Goal: Find specific page/section: Locate a particular part of the current website

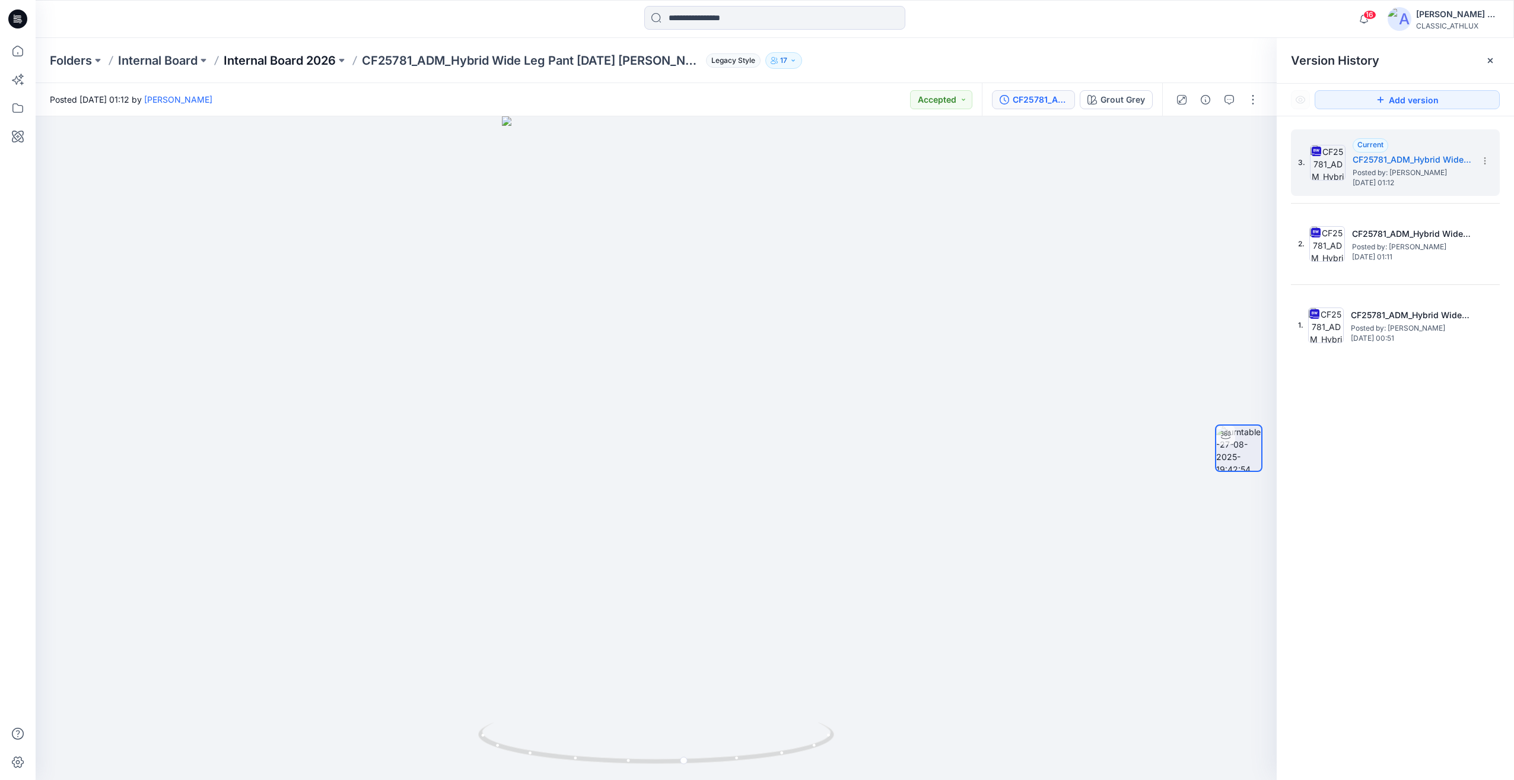
click at [303, 66] on p "Internal Board 2026" at bounding box center [280, 60] width 112 height 17
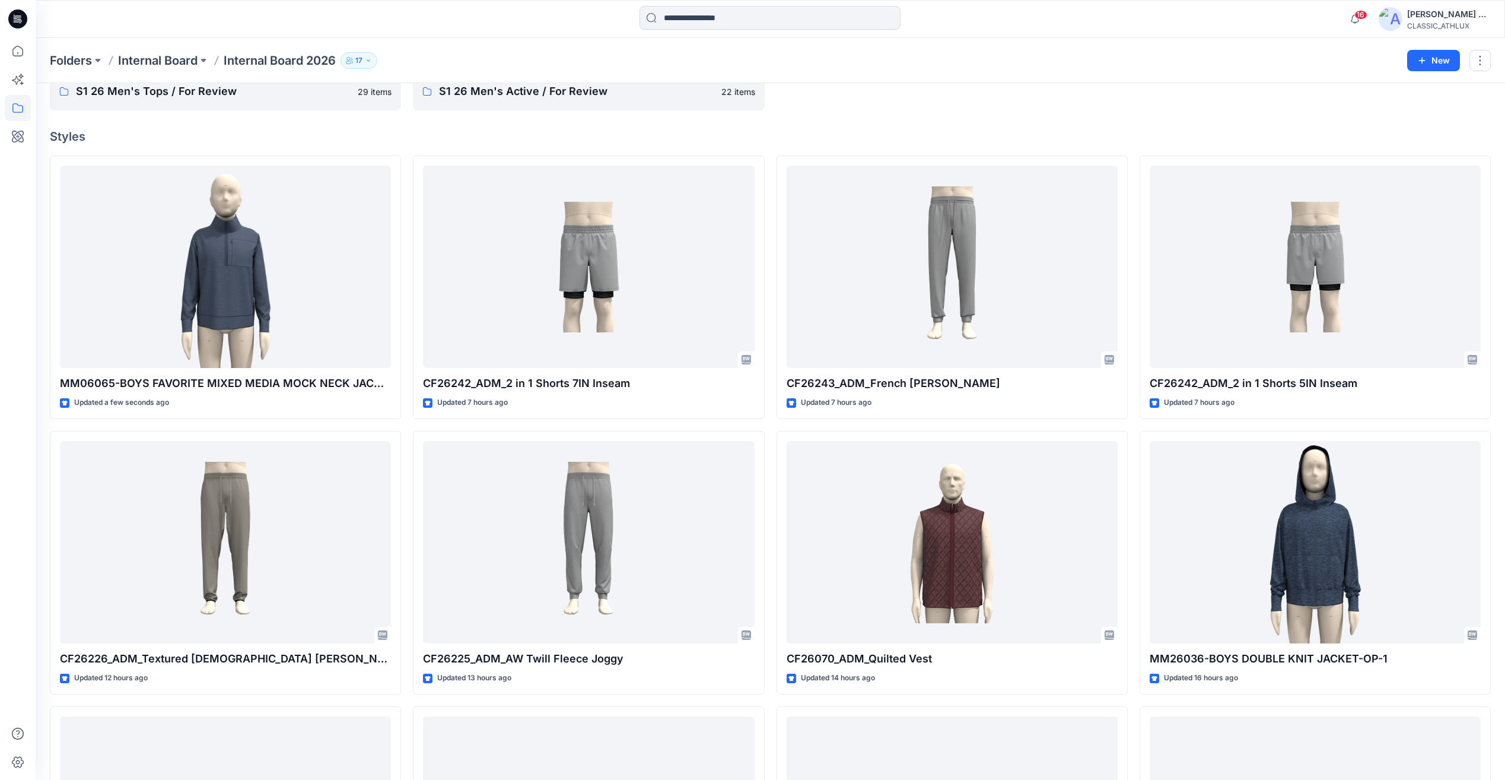
scroll to position [119, 0]
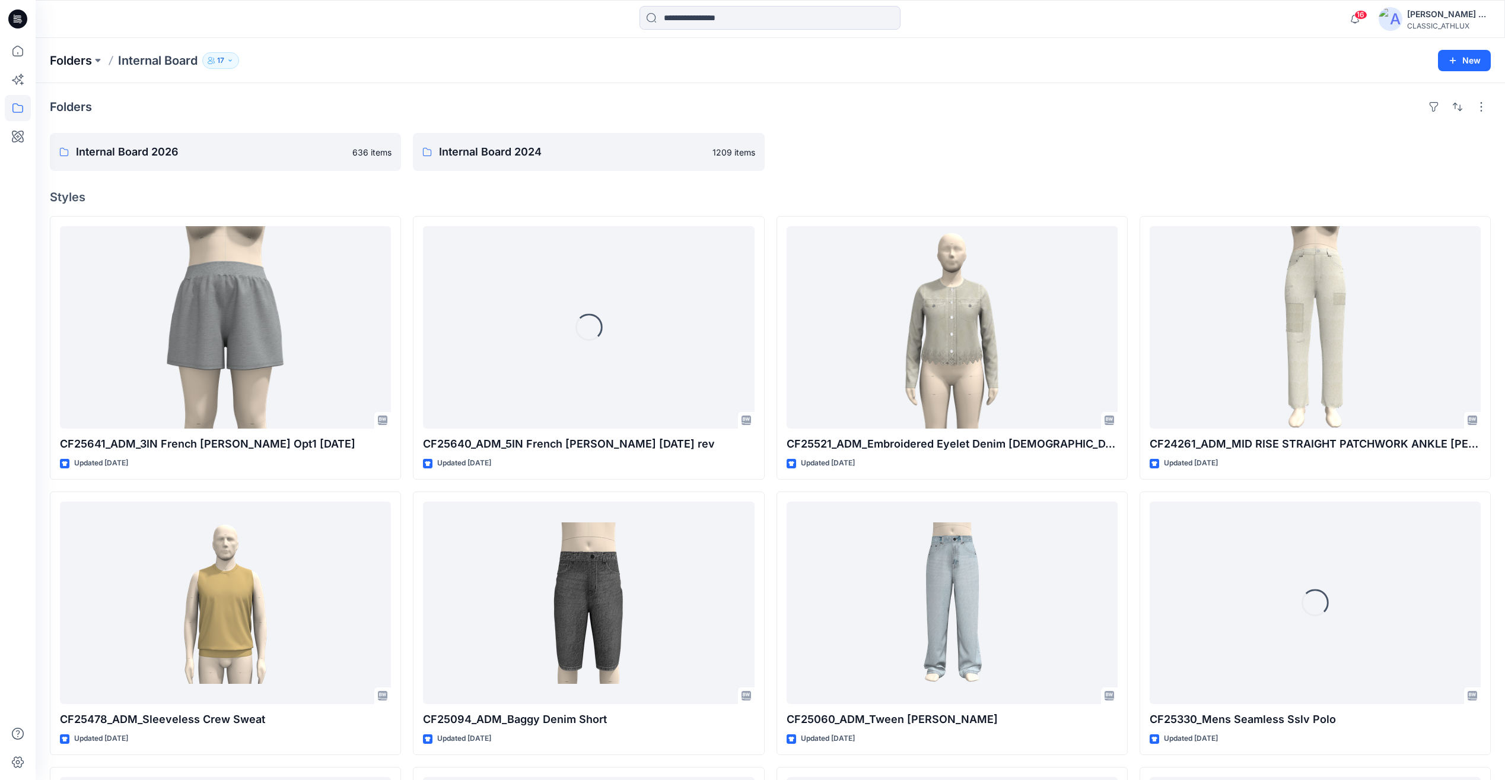
click at [77, 62] on p "Folders" at bounding box center [71, 60] width 42 height 17
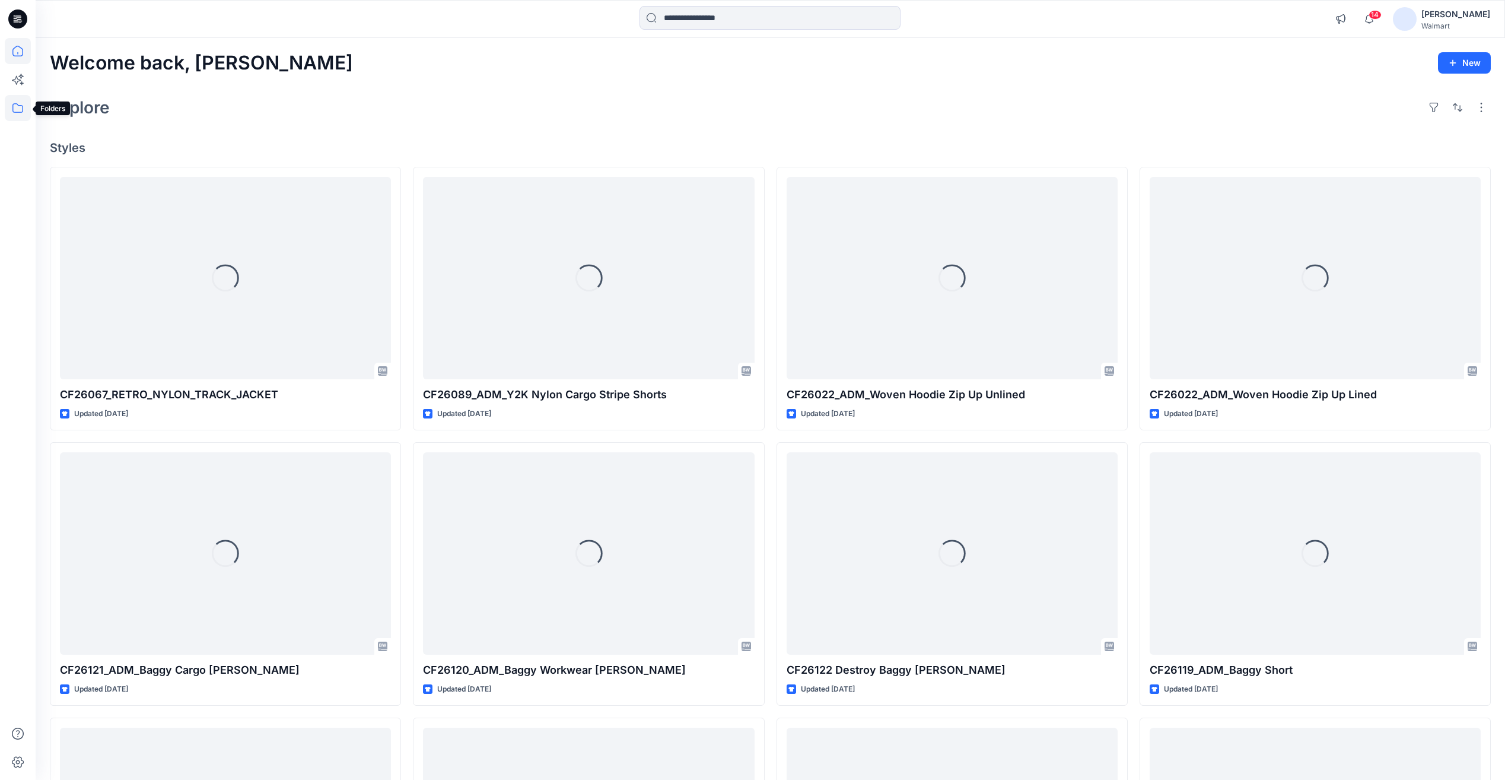
click at [17, 106] on icon at bounding box center [18, 108] width 26 height 26
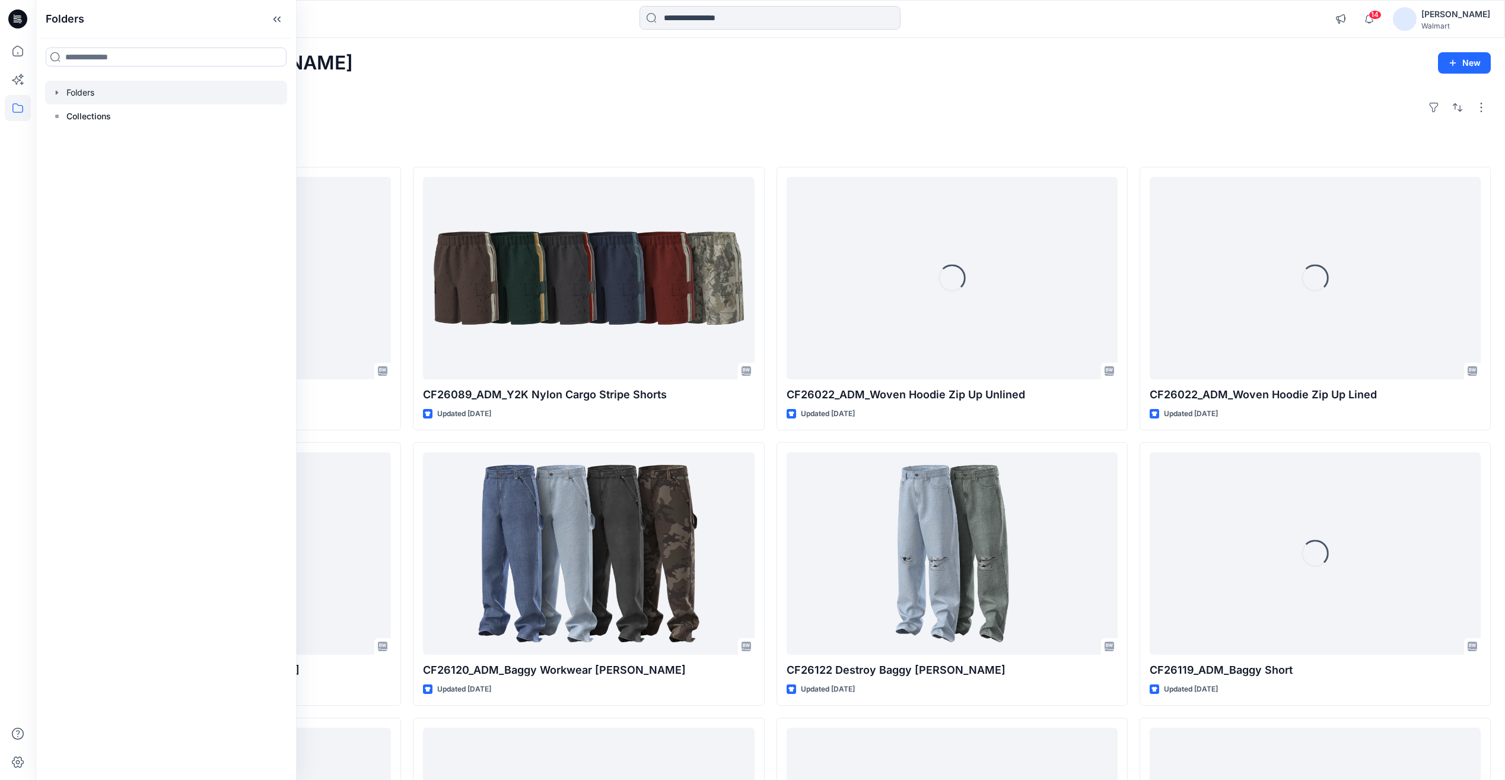
click at [52, 91] on icon "button" at bounding box center [56, 92] width 9 height 9
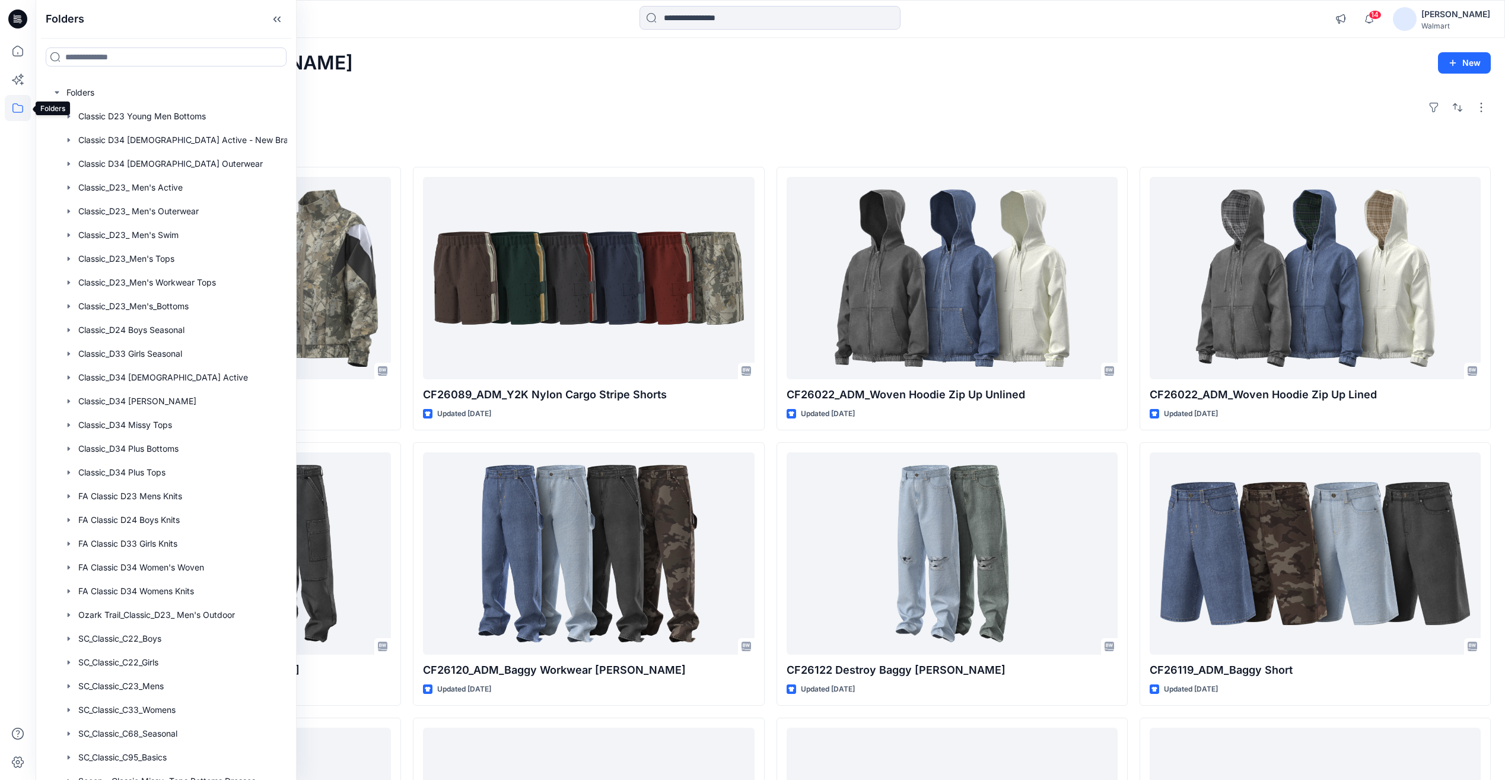
click at [17, 103] on icon at bounding box center [18, 108] width 26 height 26
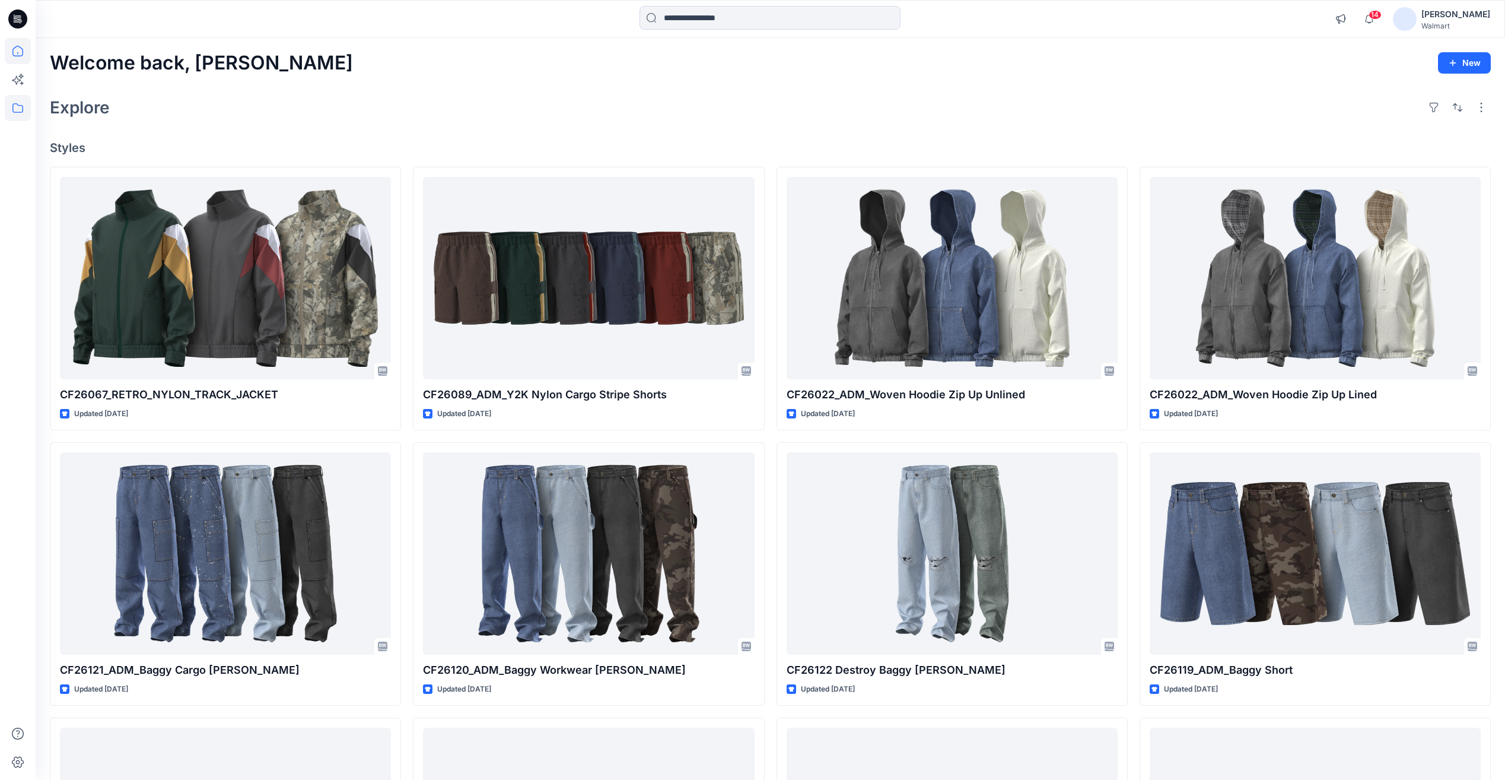
click at [17, 103] on icon at bounding box center [18, 108] width 26 height 26
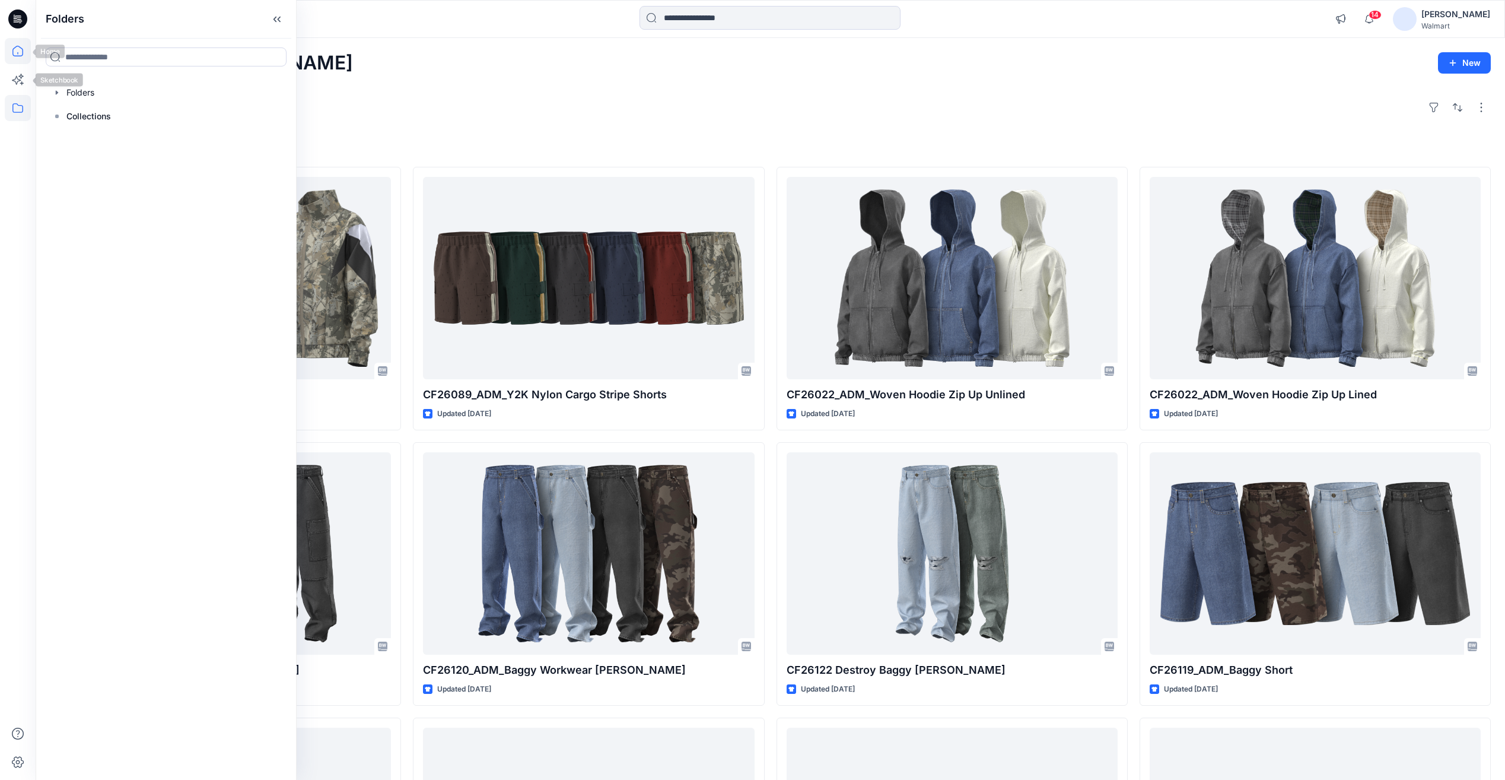
click at [16, 55] on icon at bounding box center [18, 51] width 26 height 26
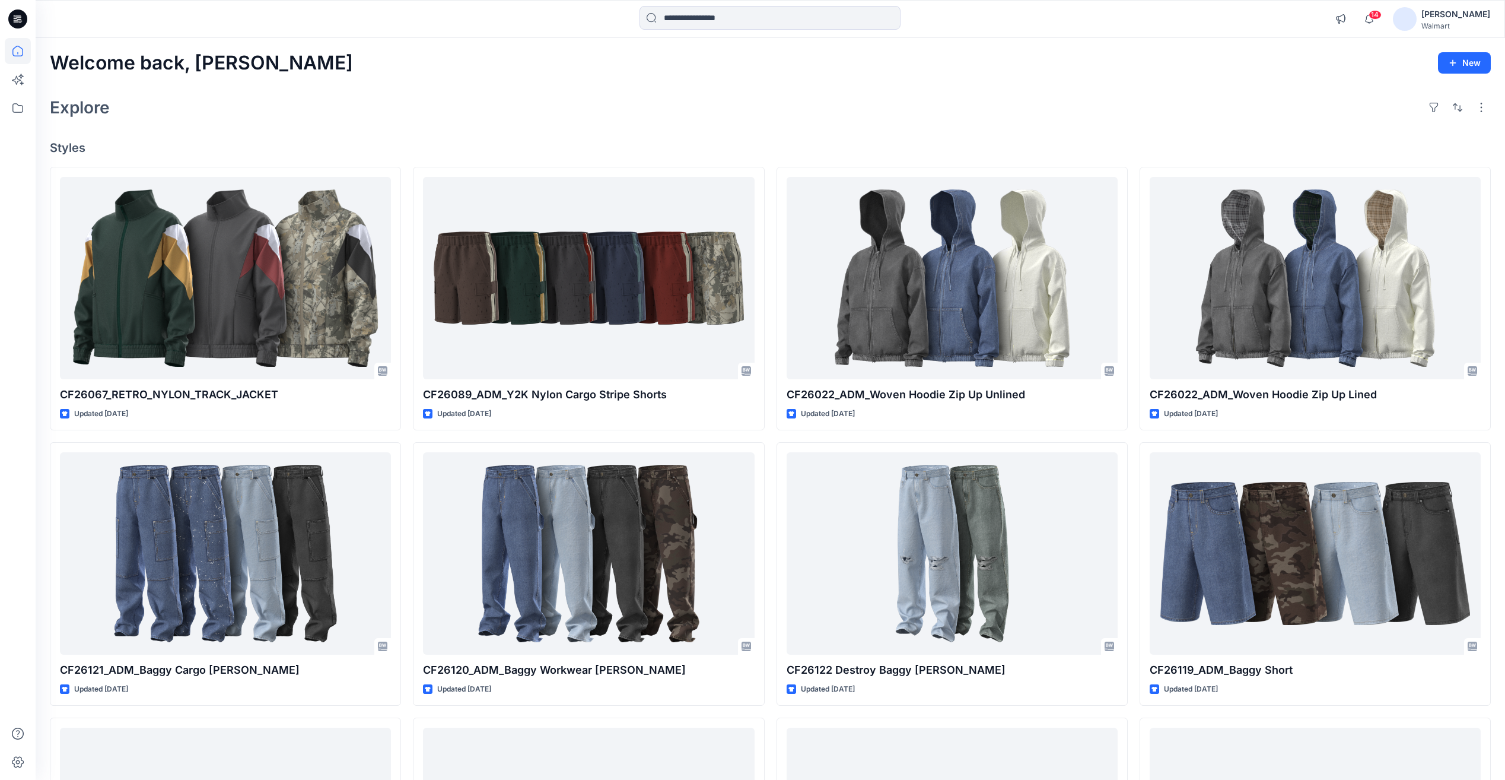
click at [19, 19] on icon at bounding box center [19, 19] width 5 height 1
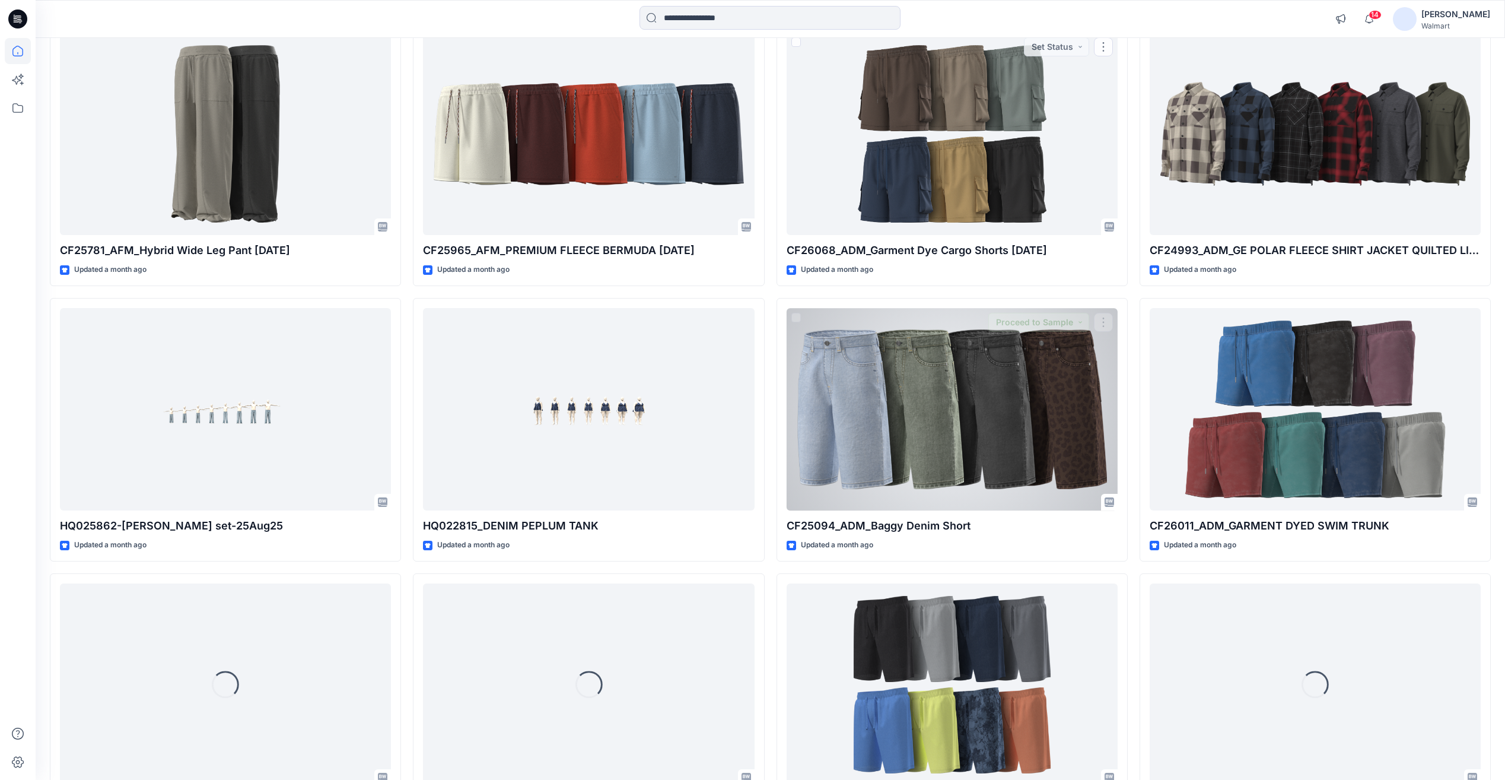
scroll to position [4565, 0]
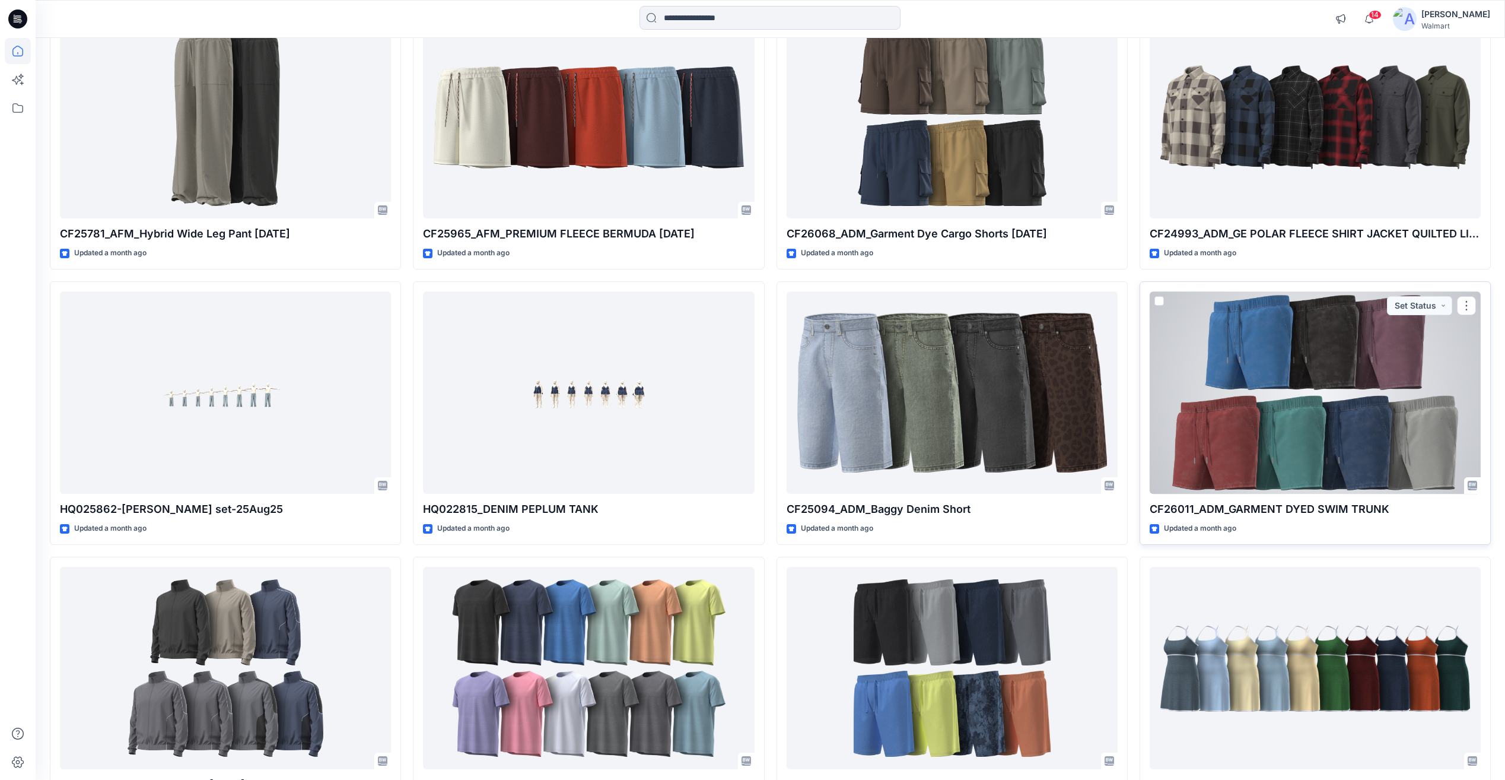
click at [1403, 406] on div at bounding box center [1315, 392] width 331 height 202
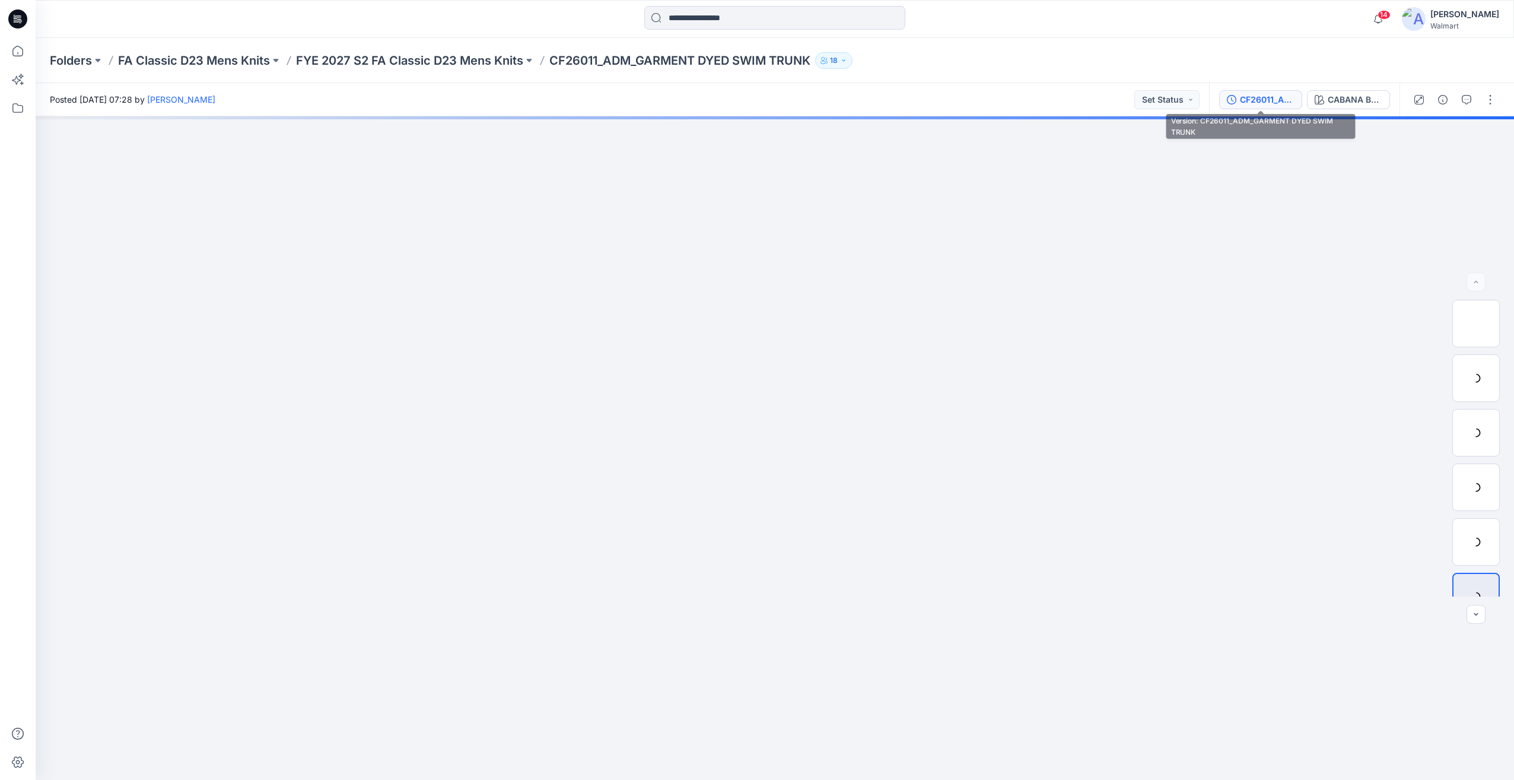
click at [1255, 107] on button "CF26011_ADM_GARMENT DYED SWIM TRUNK" at bounding box center [1260, 99] width 83 height 19
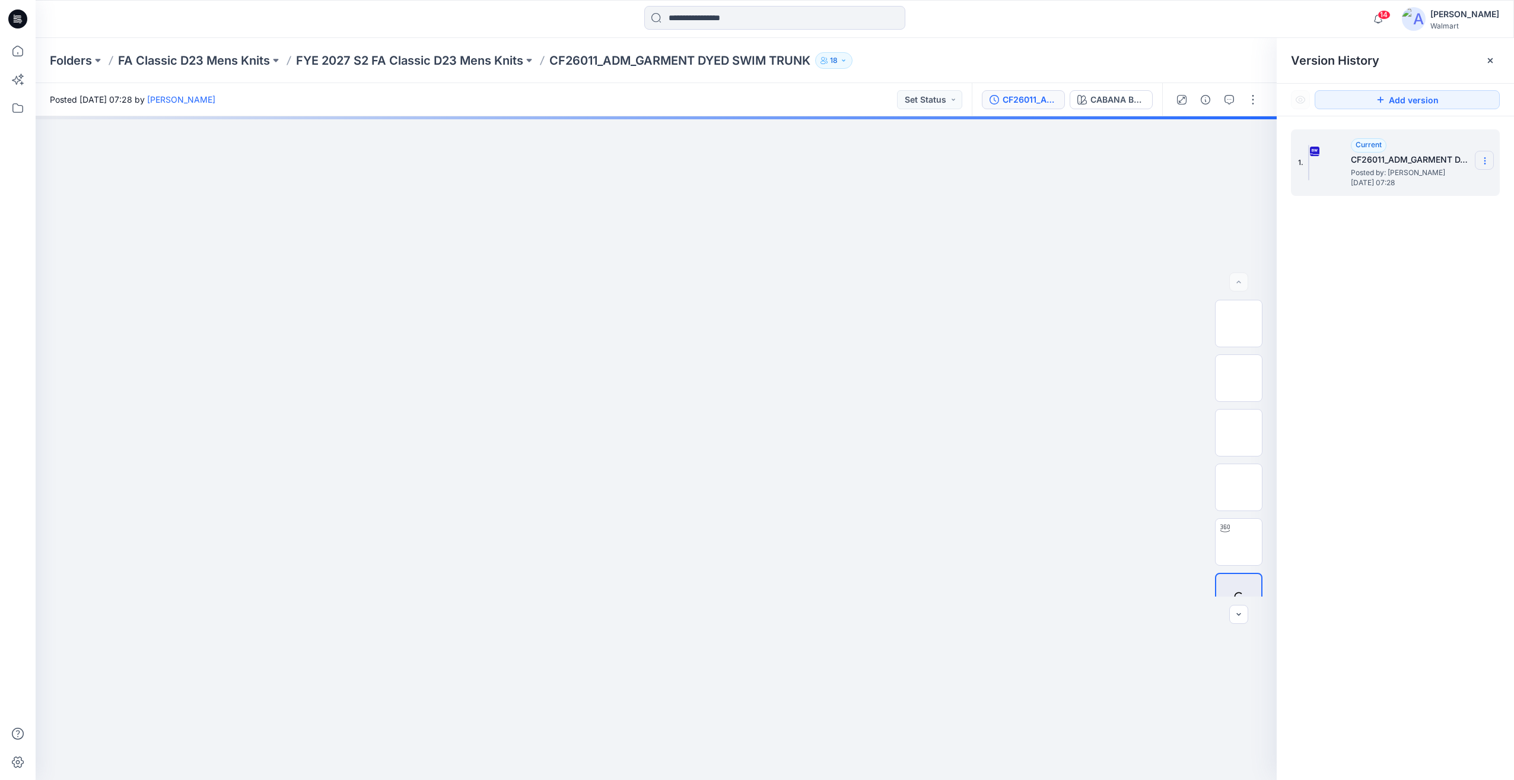
click at [1486, 163] on icon at bounding box center [1484, 160] width 9 height 9
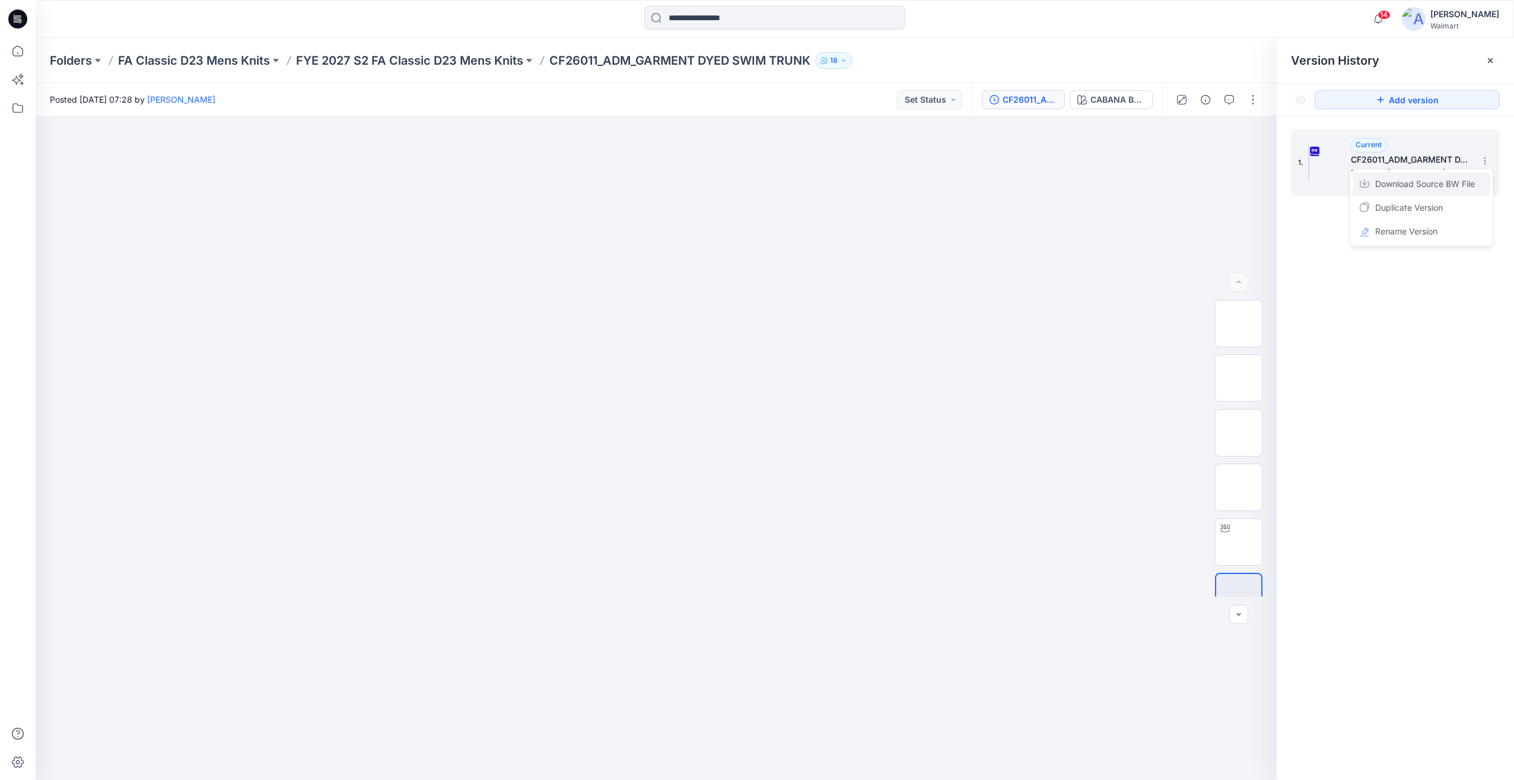
click at [1442, 187] on span "Download Source BW File" at bounding box center [1425, 184] width 100 height 14
click at [485, 65] on p "FYE 2027 S2 FA Classic D23 Mens Knits" at bounding box center [409, 60] width 227 height 17
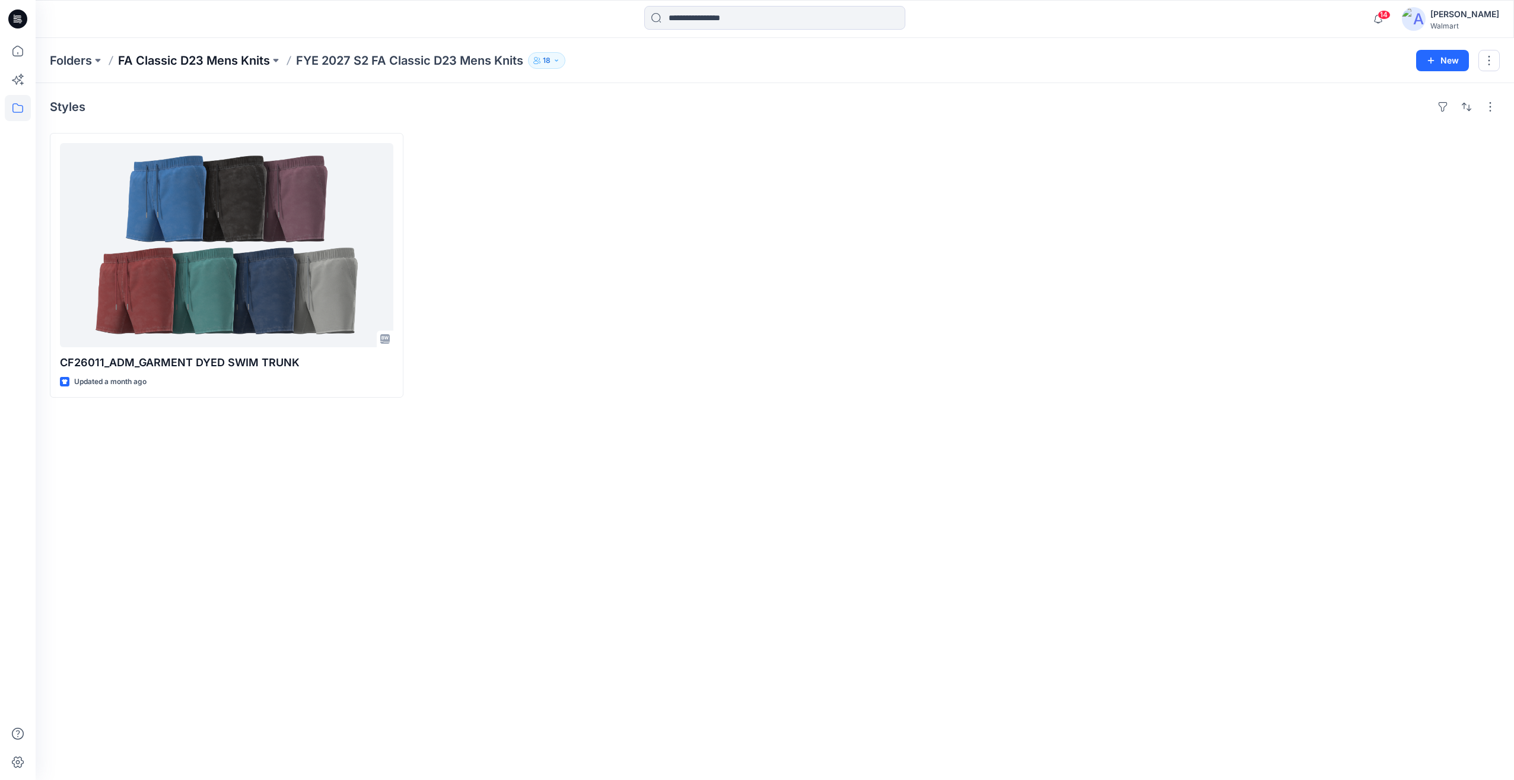
click at [220, 66] on p "FA Classic D23 Mens Knits" at bounding box center [194, 60] width 152 height 17
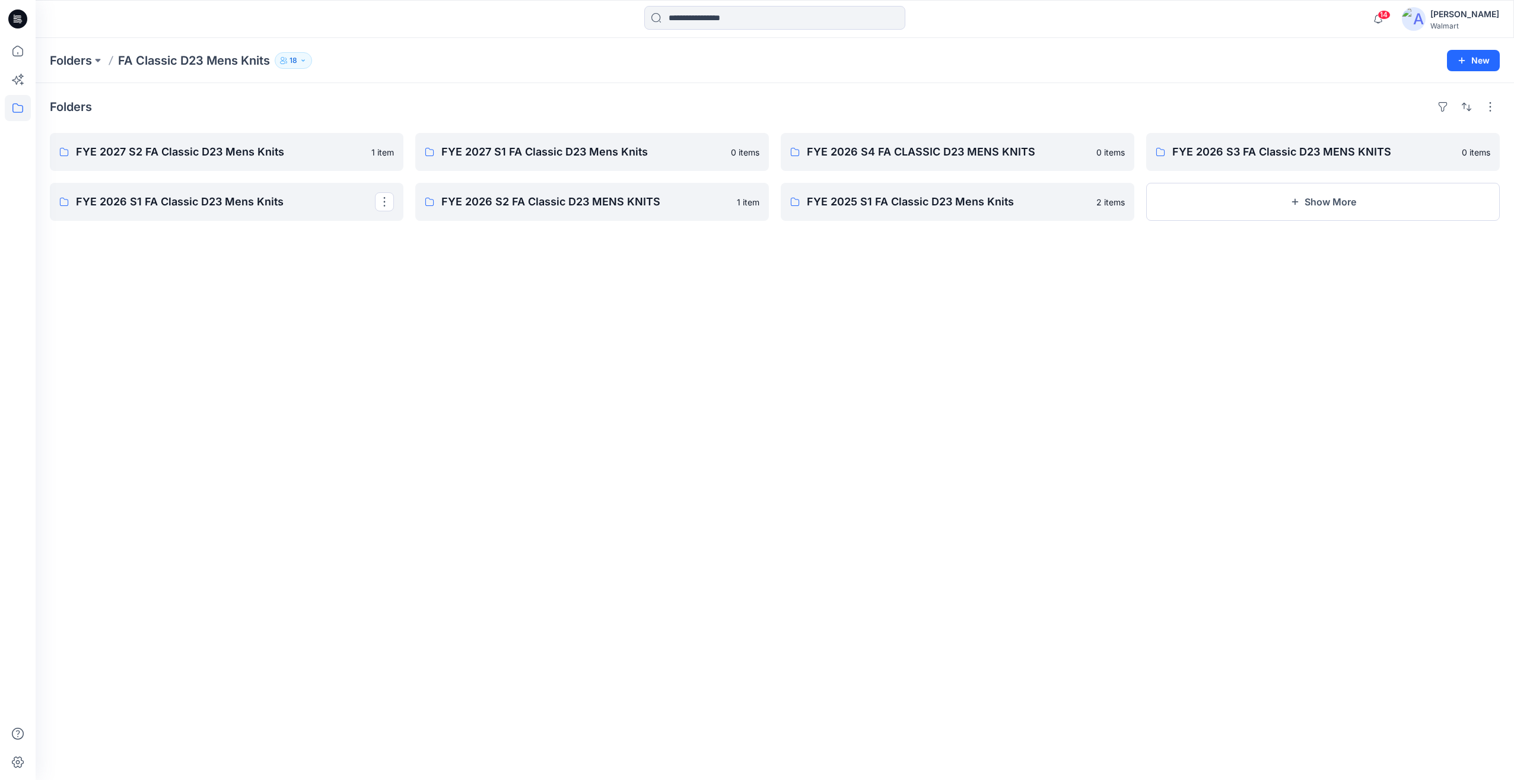
click at [20, 29] on icon at bounding box center [17, 19] width 19 height 38
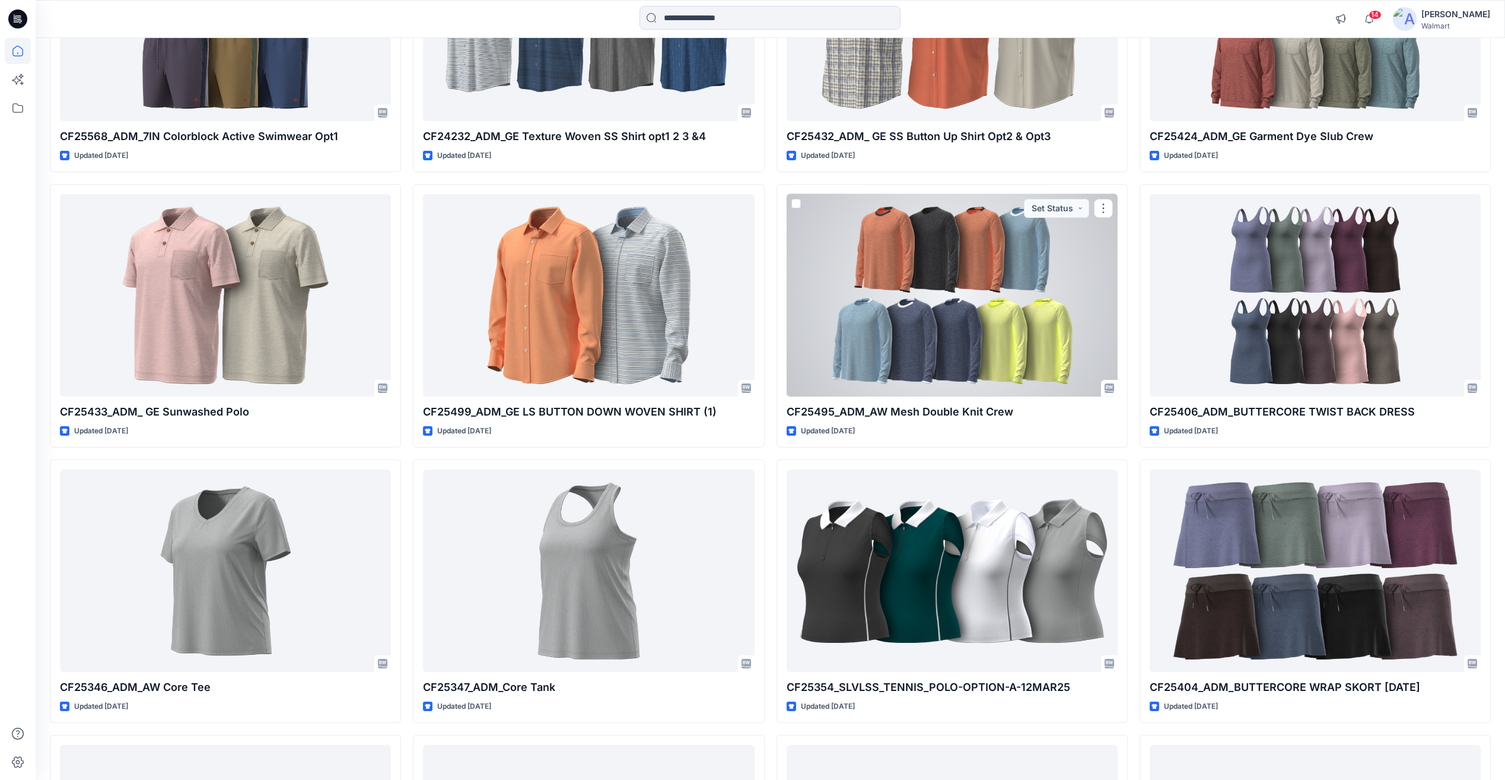
scroll to position [19550, 0]
